Goal: Share content

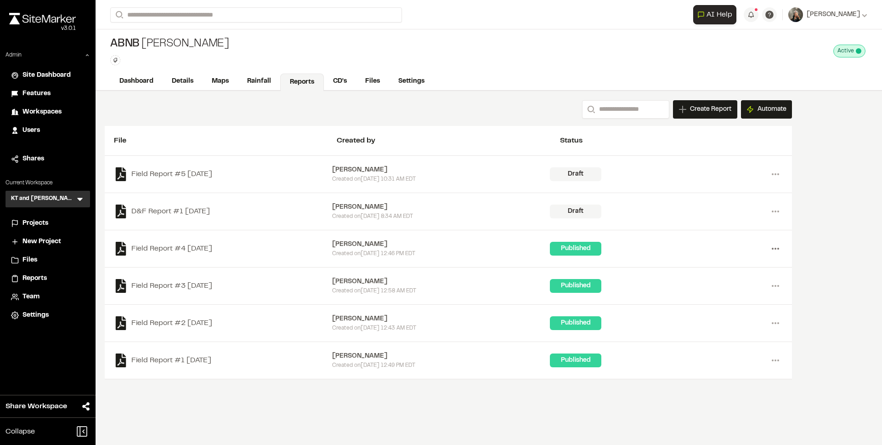
click at [777, 250] on icon at bounding box center [775, 248] width 15 height 15
click at [732, 295] on div "Share" at bounding box center [742, 295] width 80 height 14
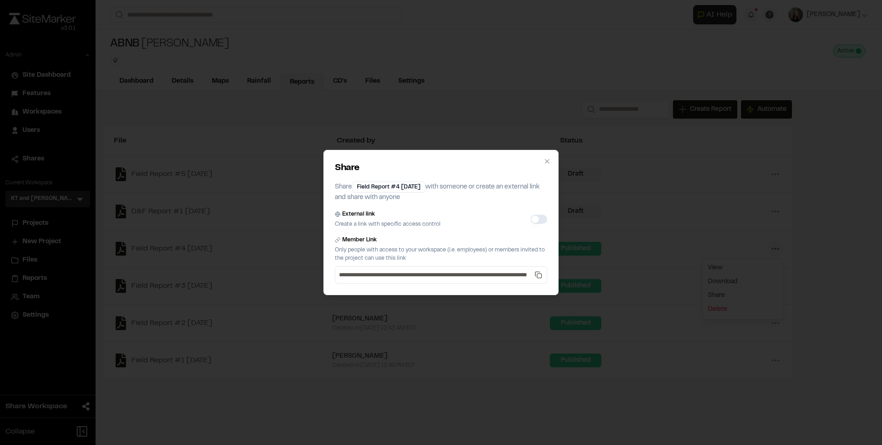
click at [543, 219] on button "External link" at bounding box center [538, 218] width 17 height 9
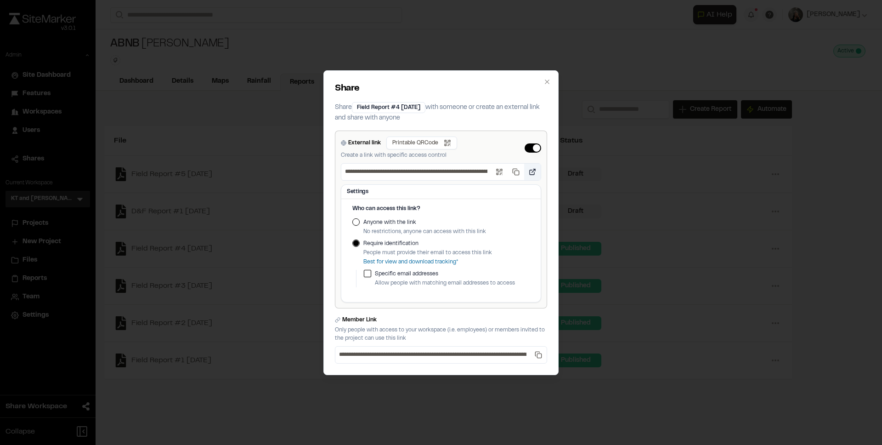
click at [532, 171] on button "Open link" at bounding box center [532, 172] width 17 height 17
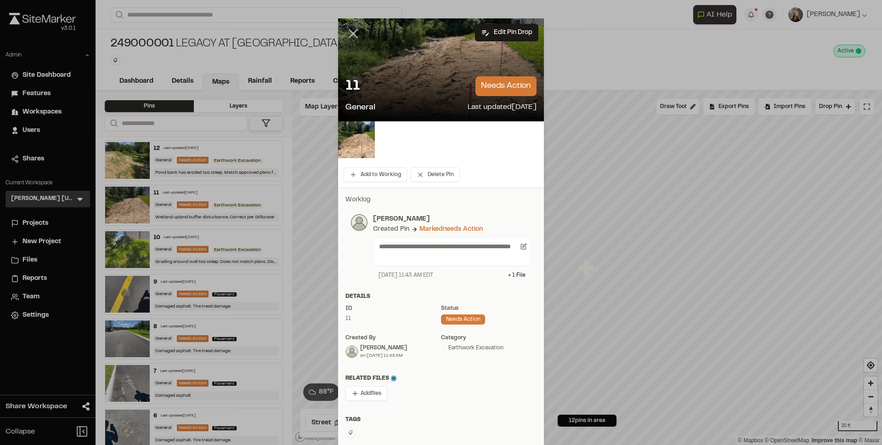
click at [345, 33] on icon at bounding box center [353, 34] width 16 height 16
